Goal: Task Accomplishment & Management: Complete application form

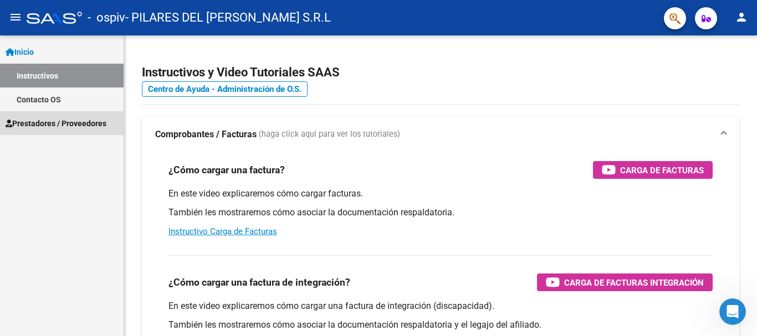
click at [50, 118] on span "Prestadores / Proveedores" at bounding box center [56, 123] width 101 height 12
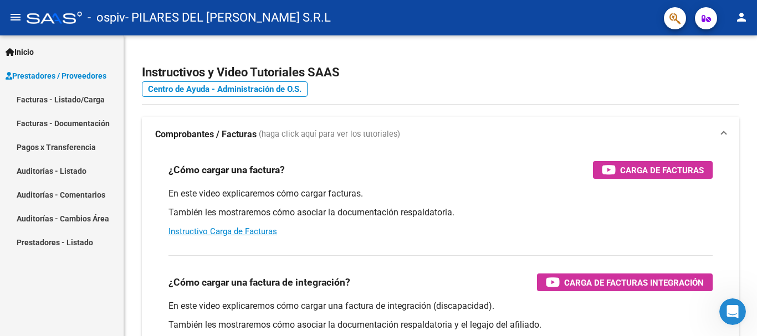
drag, startPoint x: 49, startPoint y: 100, endPoint x: 52, endPoint y: 106, distance: 6.7
click at [49, 101] on link "Facturas - Listado/Carga" at bounding box center [62, 100] width 124 height 24
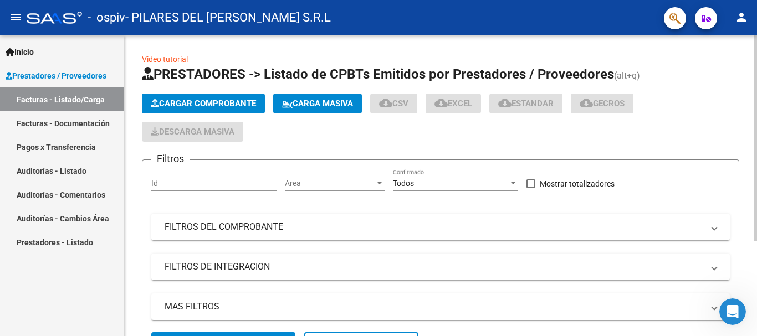
click at [218, 110] on button "Cargar Comprobante" at bounding box center [203, 104] width 123 height 20
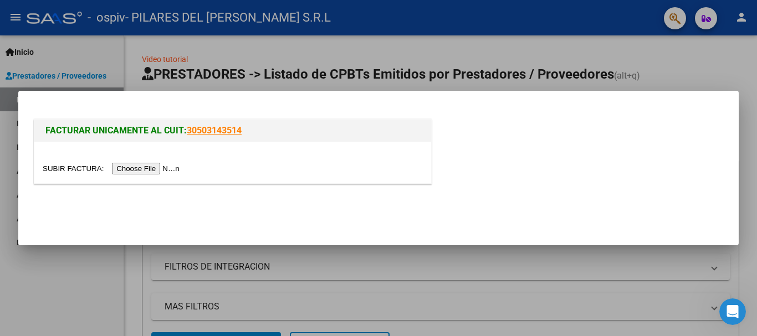
click at [152, 168] on input "file" at bounding box center [113, 169] width 140 height 12
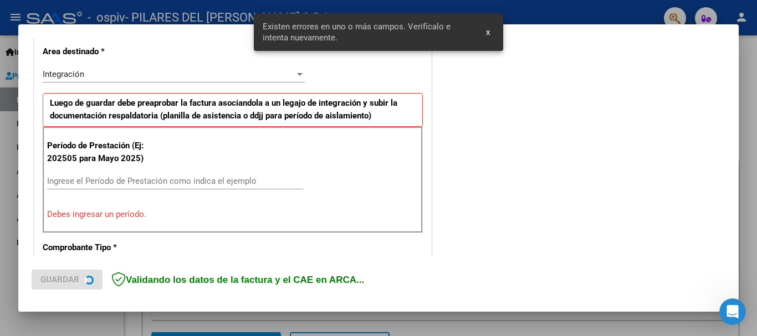
scroll to position [277, 0]
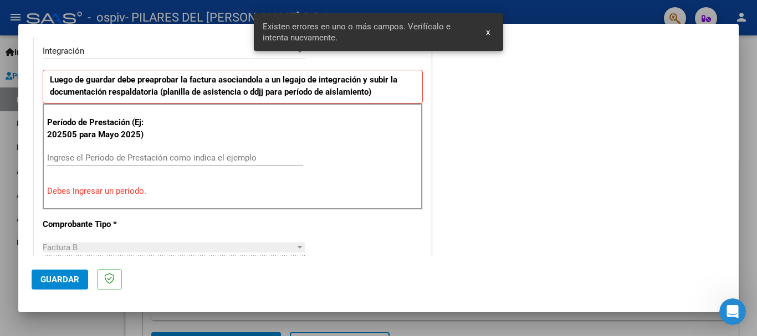
click at [489, 33] on span "x" at bounding box center [488, 32] width 4 height 10
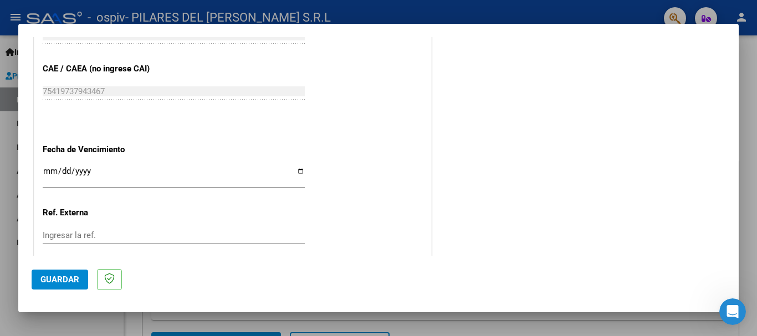
scroll to position [720, 0]
click at [48, 168] on input "Ingresar la fecha" at bounding box center [174, 175] width 262 height 18
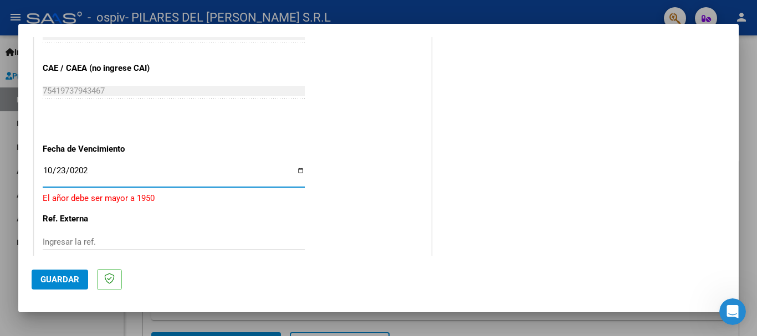
type input "[DATE]"
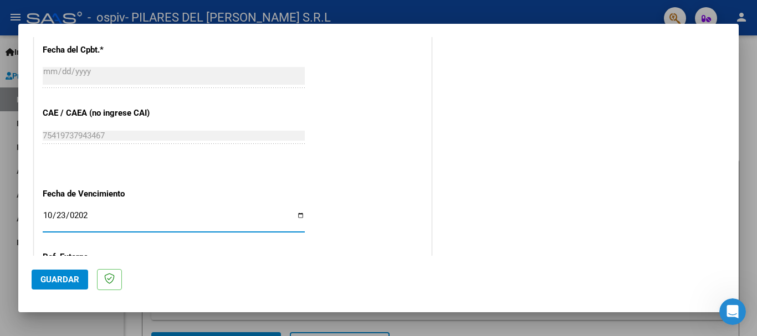
scroll to position [674, 0]
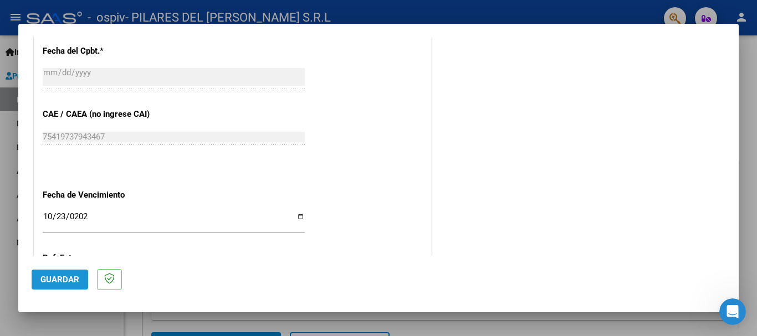
click at [68, 277] on span "Guardar" at bounding box center [59, 280] width 39 height 10
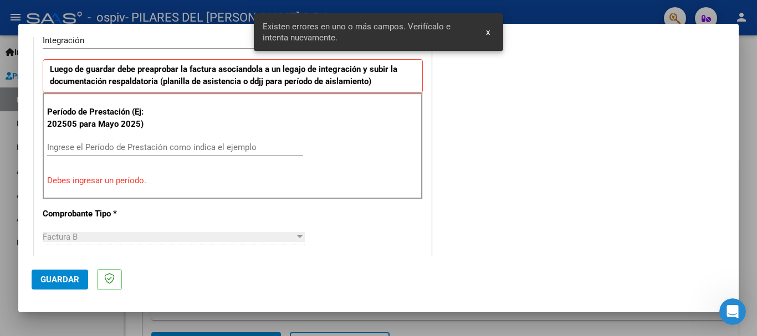
scroll to position [277, 0]
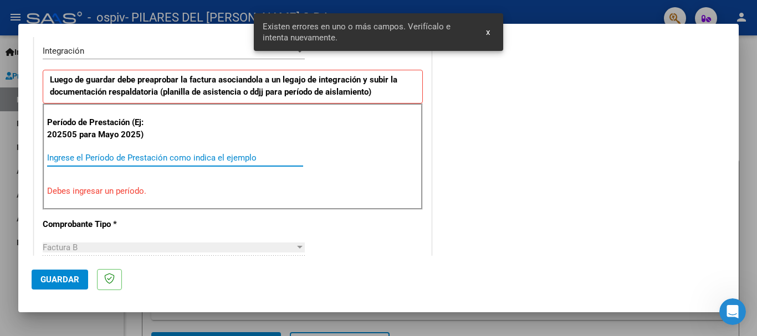
click at [131, 156] on input "Ingrese el Período de Prestación como indica el ejemplo" at bounding box center [175, 158] width 256 height 10
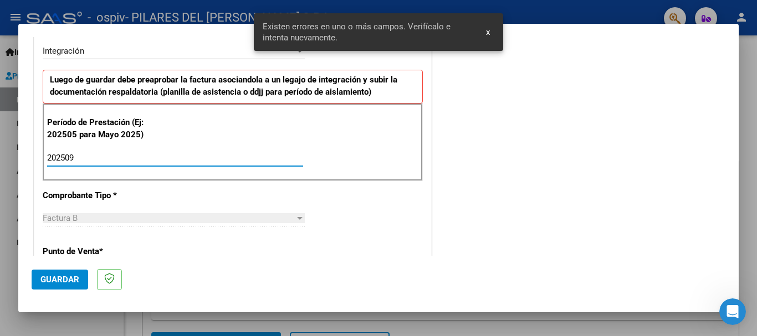
type input "202509"
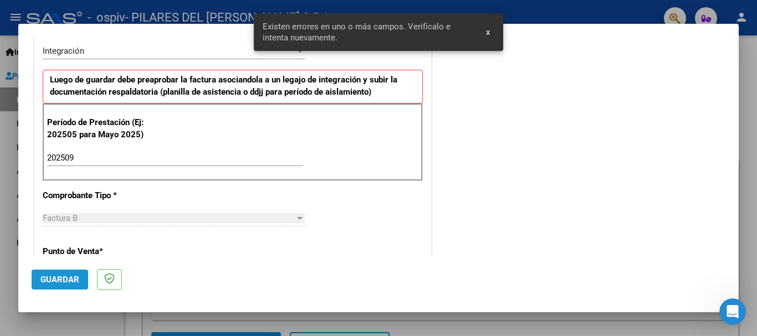
click at [66, 282] on span "Guardar" at bounding box center [59, 280] width 39 height 10
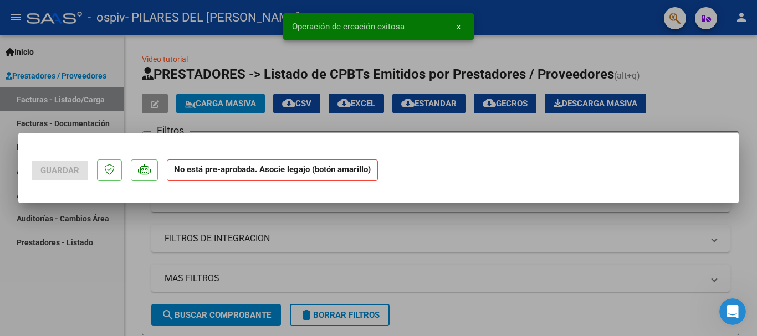
scroll to position [0, 0]
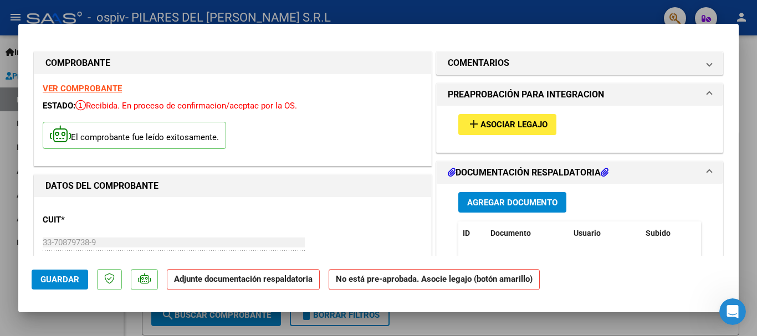
click at [517, 130] on button "add Asociar Legajo" at bounding box center [507, 124] width 98 height 21
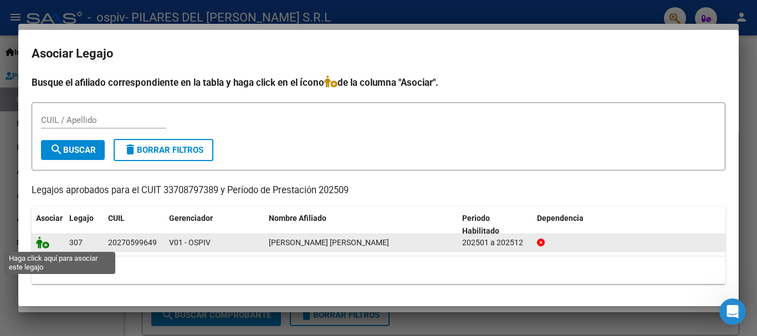
click at [41, 242] on icon at bounding box center [42, 243] width 13 height 12
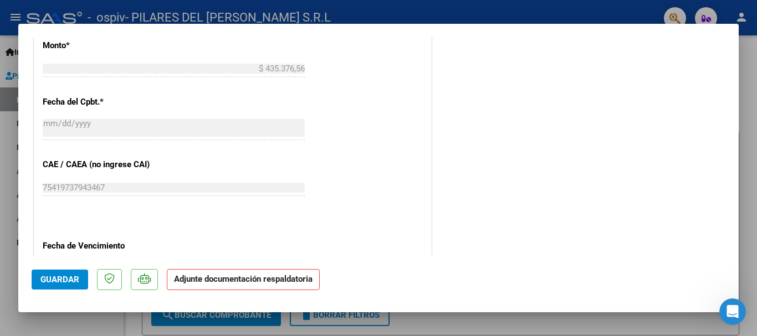
scroll to position [773, 0]
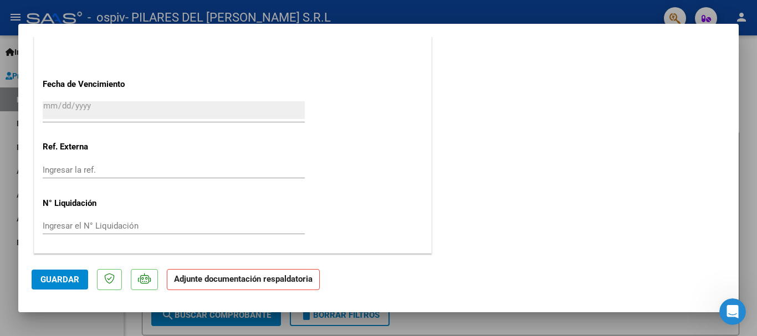
click at [268, 282] on strong "Adjunte documentación respaldatoria" at bounding box center [243, 279] width 139 height 10
click at [207, 277] on strong "Adjunte documentación respaldatoria" at bounding box center [243, 279] width 139 height 10
click at [252, 279] on strong "Adjunte documentación respaldatoria" at bounding box center [243, 279] width 139 height 10
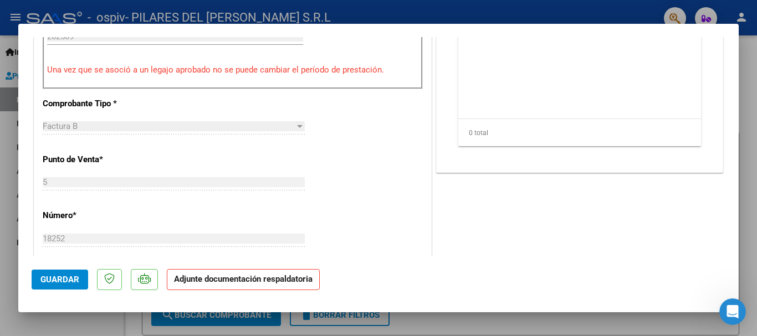
scroll to position [108, 0]
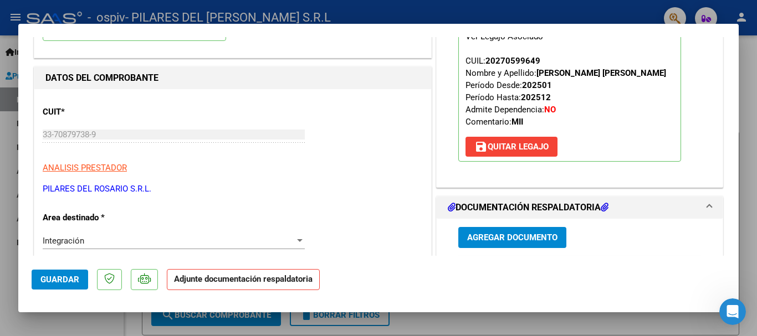
click at [507, 233] on span "Agregar Documento" at bounding box center [512, 238] width 90 height 10
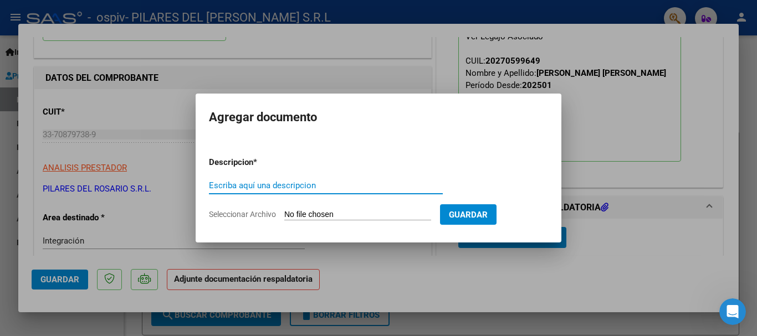
click at [320, 183] on input "Escriba aquí una descripcion" at bounding box center [326, 186] width 234 height 10
type input "[PERSON_NAME] septiembre 2025"
click at [314, 212] on input "Seleccionar Archivo" at bounding box center [357, 215] width 147 height 11
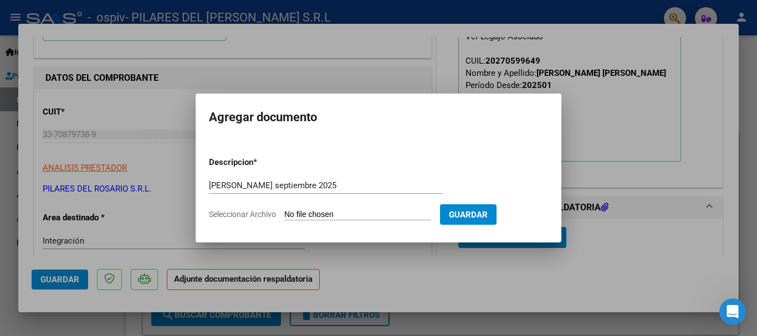
type input "C:\fakepath\[PERSON_NAME].pdf"
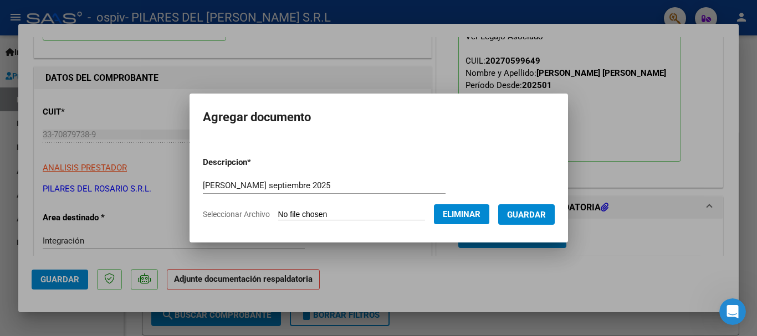
click at [546, 215] on span "Guardar" at bounding box center [526, 215] width 39 height 10
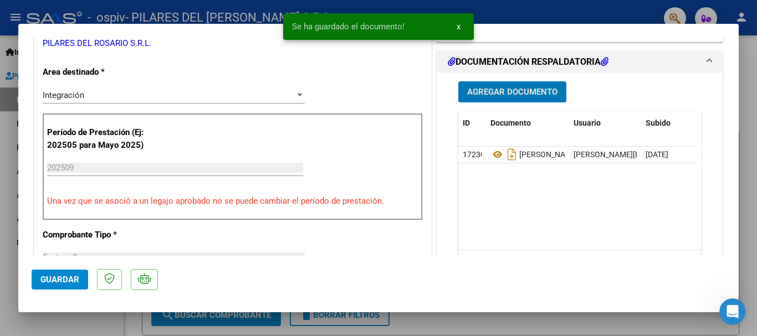
scroll to position [441, 0]
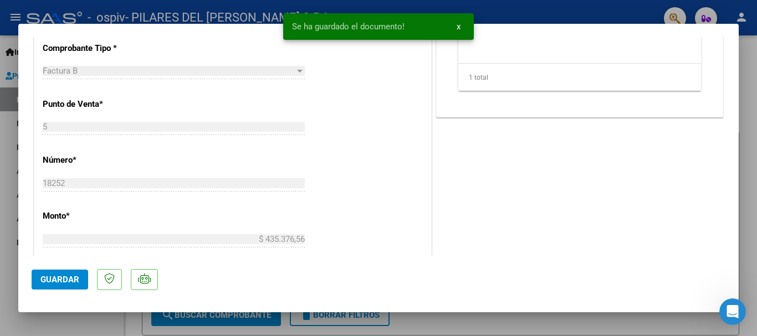
click at [48, 282] on span "Guardar" at bounding box center [59, 280] width 39 height 10
click at [748, 131] on div at bounding box center [378, 168] width 757 height 336
type input "$ 0,00"
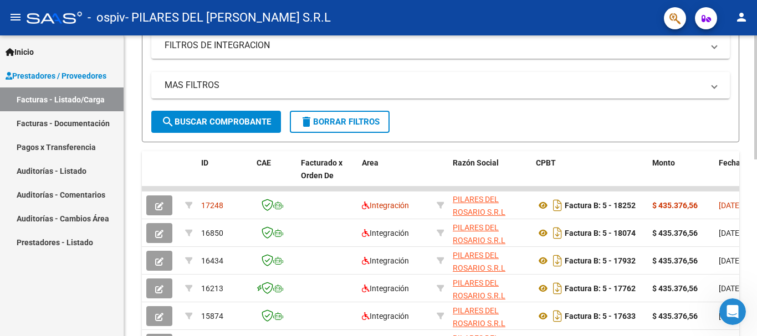
scroll to position [277, 0]
